Goal: Navigation & Orientation: Find specific page/section

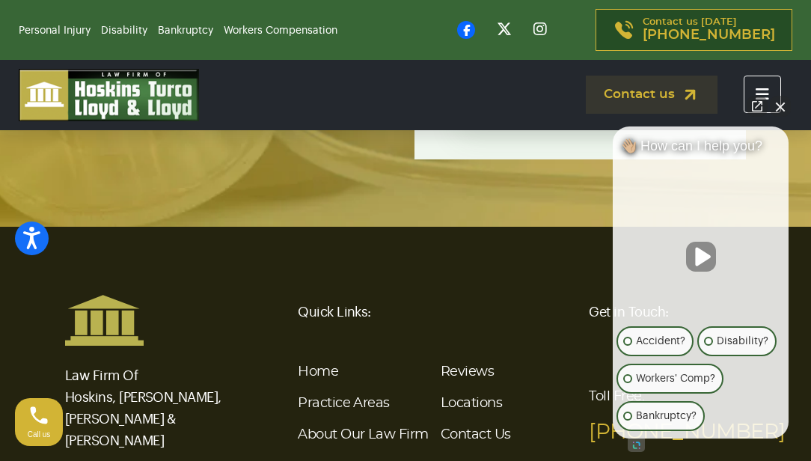
scroll to position [3420, 0]
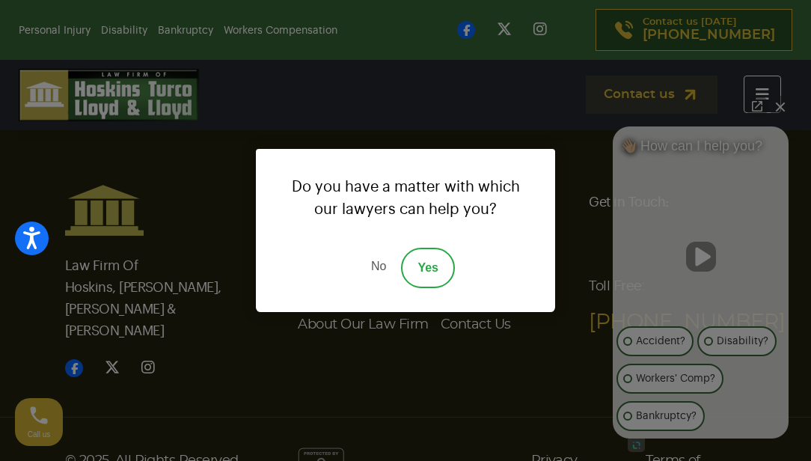
drag, startPoint x: 375, startPoint y: 262, endPoint x: 390, endPoint y: 256, distance: 16.1
click at [375, 263] on link "No" at bounding box center [378, 268] width 45 height 40
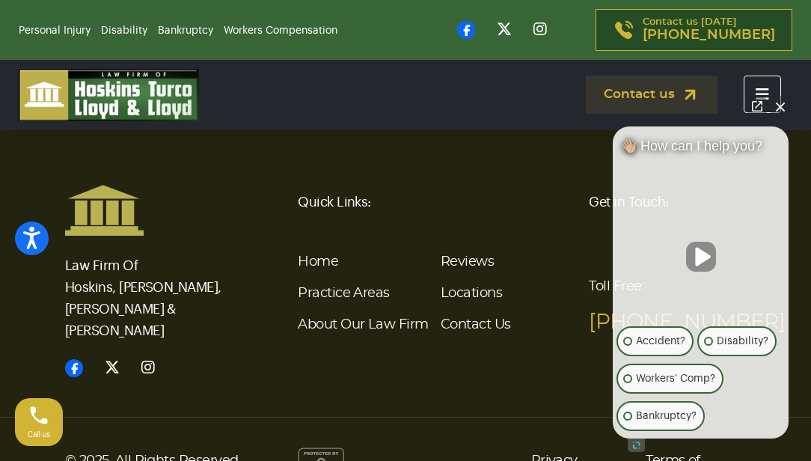
click at [448, 417] on div "© 2025, All Rights Reserved Privacy Policy Terms of Service" at bounding box center [405, 459] width 811 height 85
click at [329, 255] on link "Home" at bounding box center [318, 261] width 40 height 13
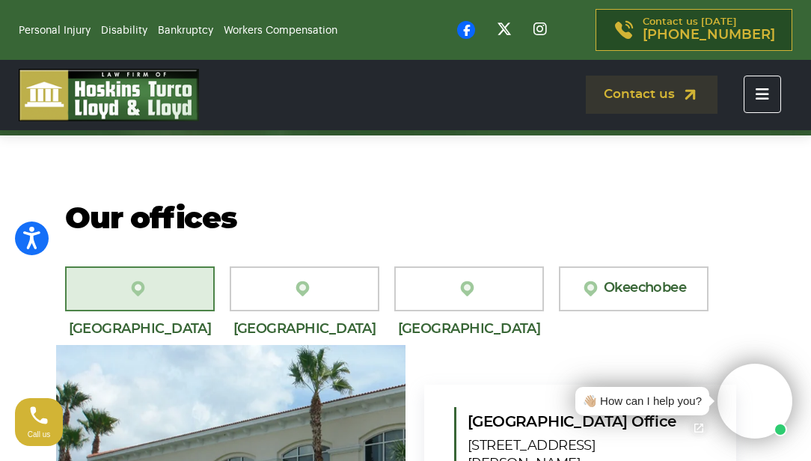
scroll to position [4264, 0]
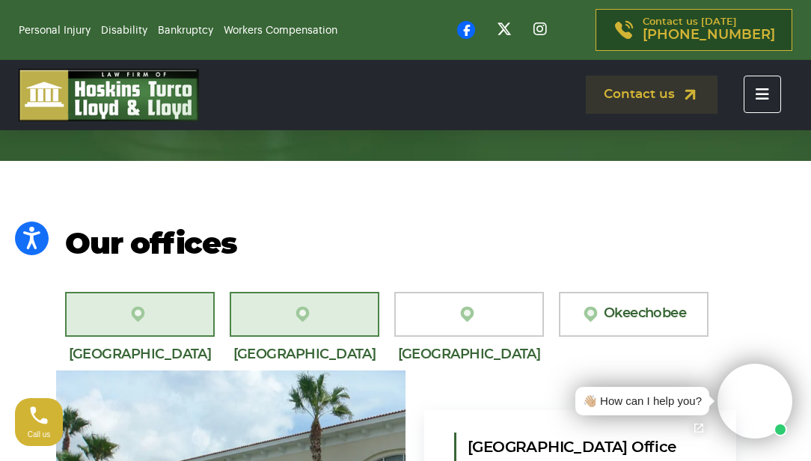
click at [367, 308] on link "[GEOGRAPHIC_DATA][PERSON_NAME]" at bounding box center [305, 314] width 150 height 45
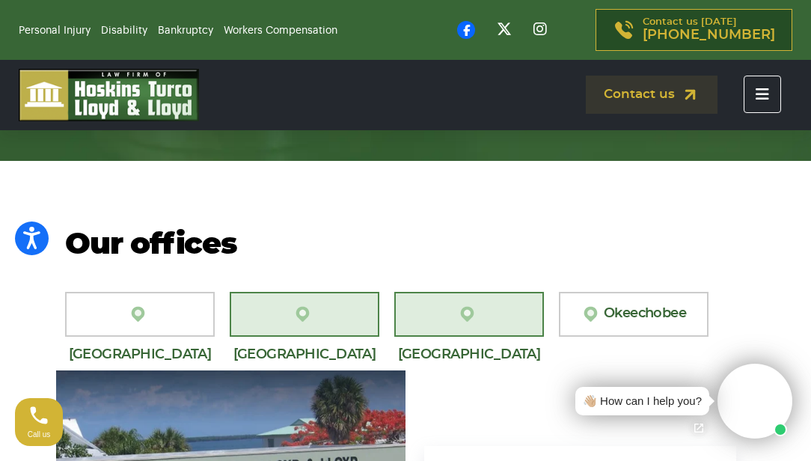
click at [458, 304] on img at bounding box center [469, 313] width 22 height 19
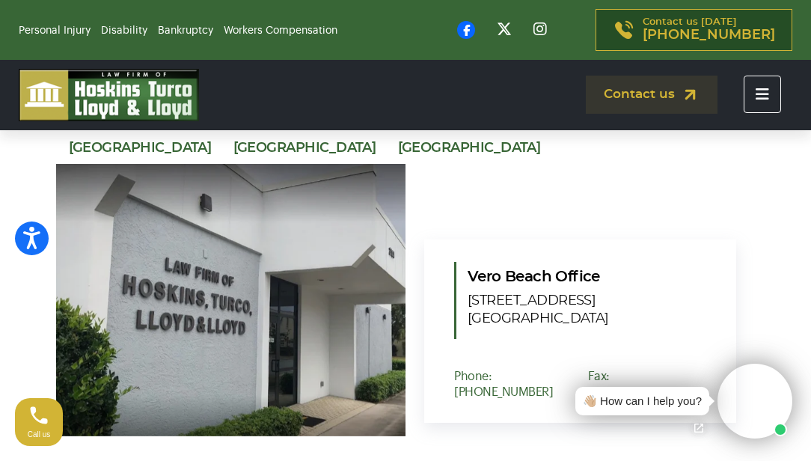
scroll to position [4489, 0]
